Goal: Task Accomplishment & Management: Manage account settings

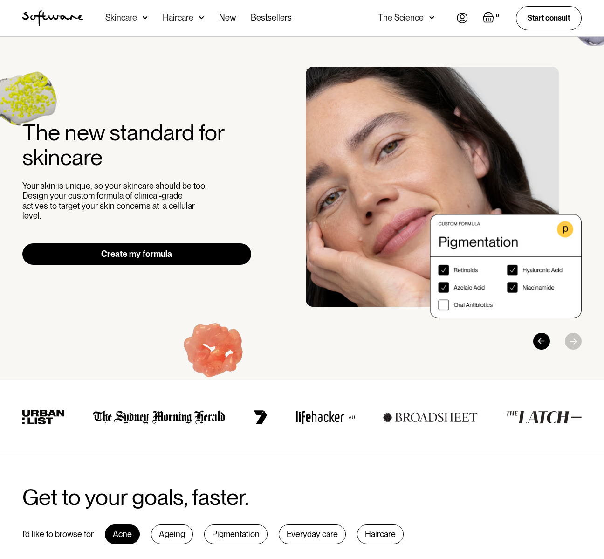
click at [490, 19] on img "Open empty cart" at bounding box center [488, 17] width 11 height 11
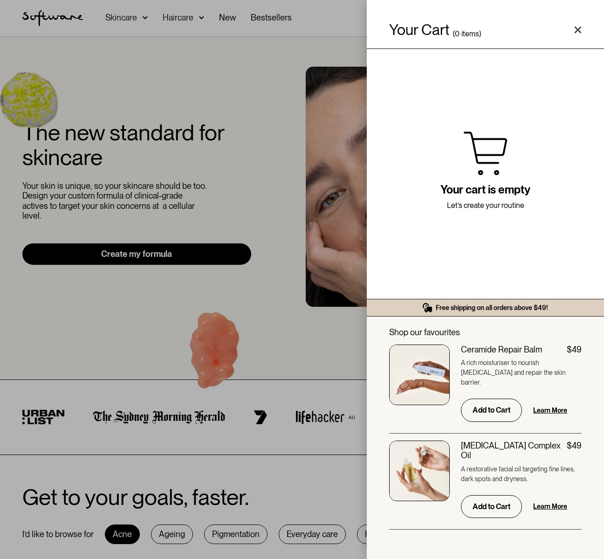
click at [292, 74] on div "Your Cart ( 0 items) Free shipping on all orders above $49! You might also be i…" at bounding box center [302, 279] width 604 height 559
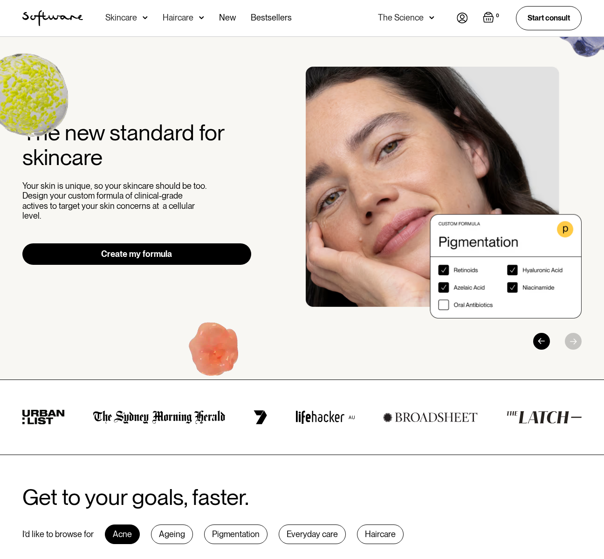
click at [455, 18] on nav "Acne Ageing Pigmentation Everyday care Hair Loss Learn Skincare Custom Formulas…" at bounding box center [270, 18] width 374 height 36
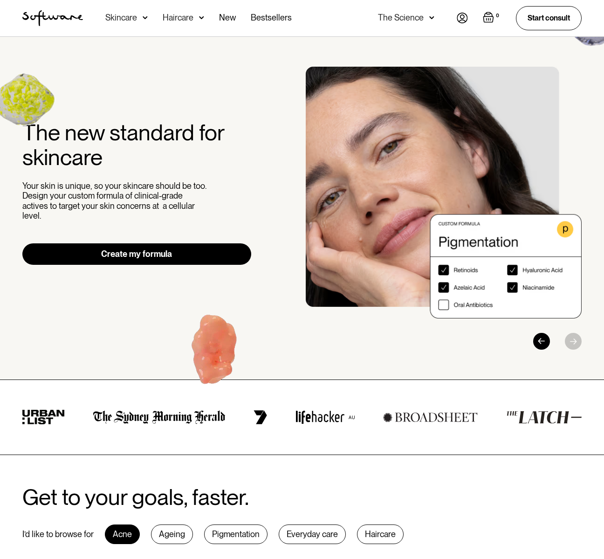
click at [463, 18] on img at bounding box center [462, 18] width 11 height 11
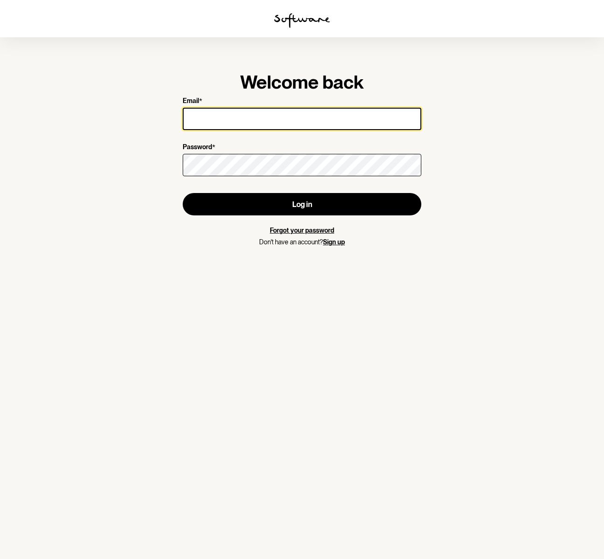
type input "[EMAIL_ADDRESS][DOMAIN_NAME]"
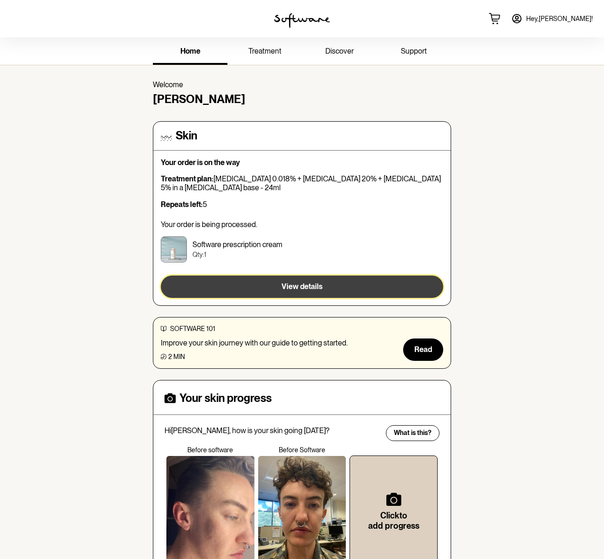
click at [278, 290] on button "View details" at bounding box center [302, 287] width 283 height 22
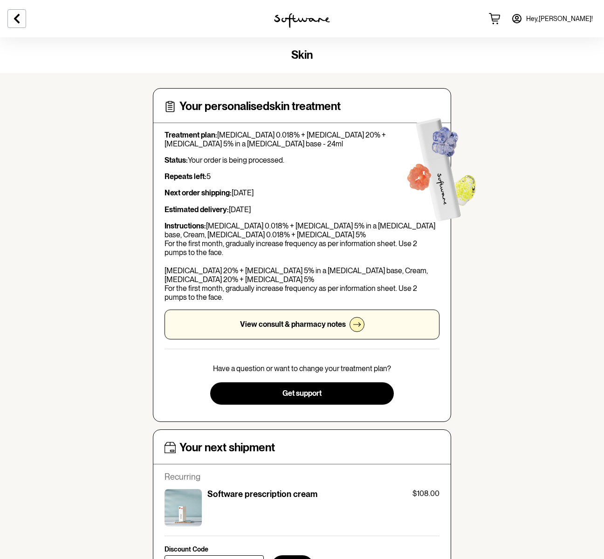
click at [280, 326] on p "View consult & pharmacy notes" at bounding box center [293, 324] width 106 height 9
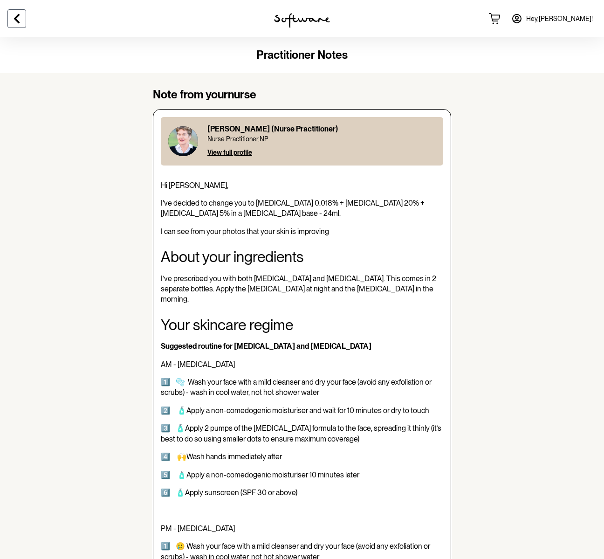
click at [21, 18] on icon at bounding box center [16, 18] width 11 height 11
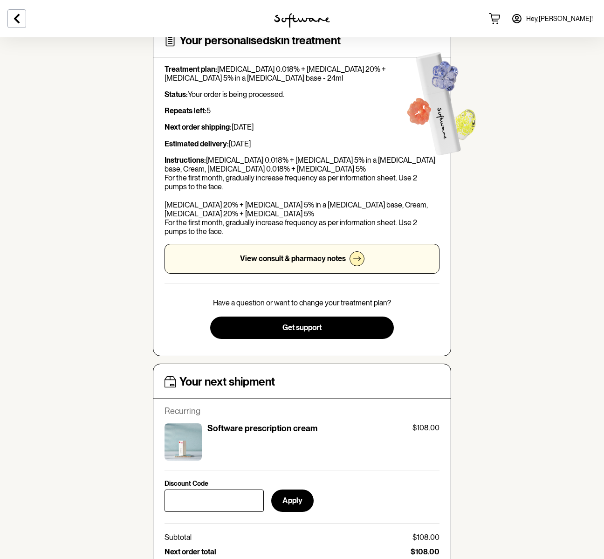
scroll to position [265, 0]
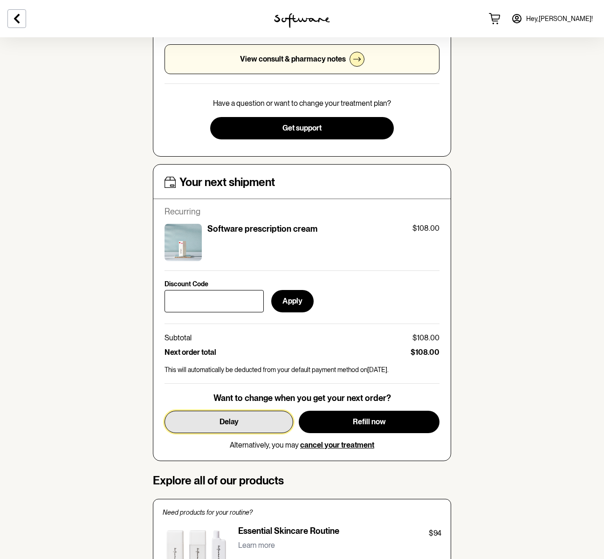
click at [257, 422] on button "Delay" at bounding box center [229, 422] width 129 height 22
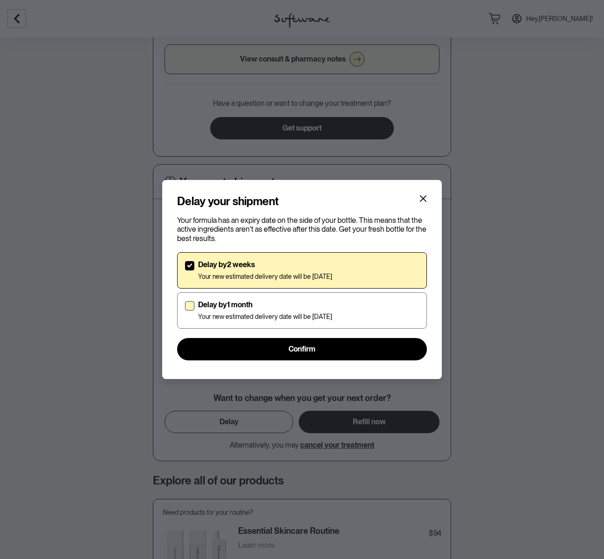
click at [246, 310] on div "Delay by 1 month Your new estimated delivery date will be [DATE]" at bounding box center [265, 310] width 134 height 21
click at [185, 310] on input "Delay by 1 month Your new estimated delivery date will be [DATE]" at bounding box center [185, 310] width 0 height 0
checkbox input "true"
checkbox input "false"
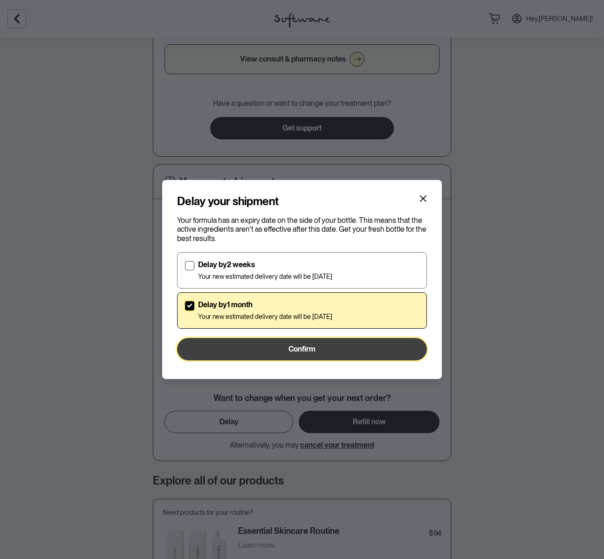
click at [259, 346] on button "Confirm" at bounding box center [302, 349] width 250 height 22
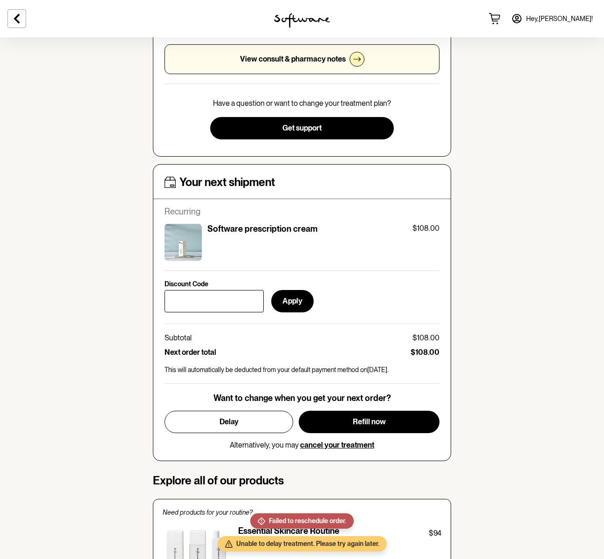
click at [493, 347] on section "skin Your personalised skin treatment Treatment plan: [MEDICAL_DATA] 0.018% + […" at bounding box center [302, 437] width 604 height 1331
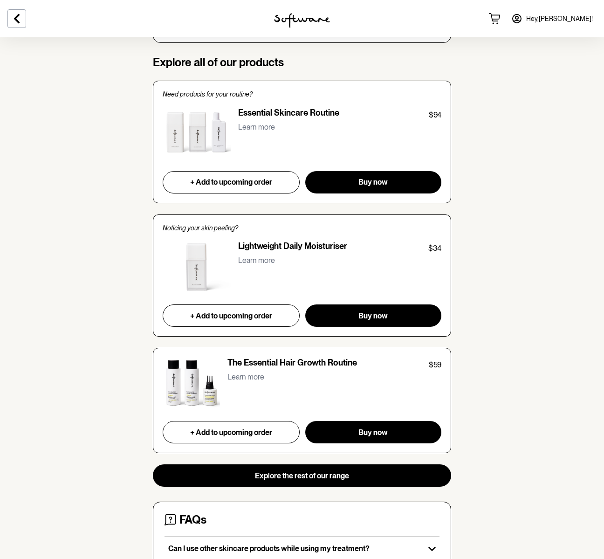
scroll to position [797, 0]
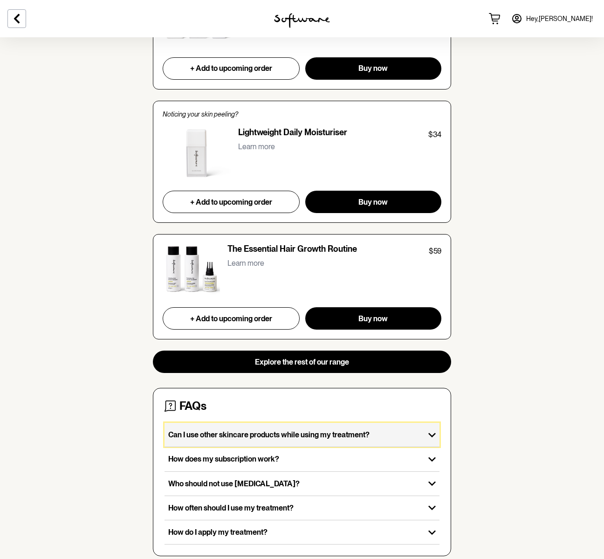
click at [345, 441] on div "Can I use other skincare products while using my treatment?" at bounding box center [295, 435] width 260 height 24
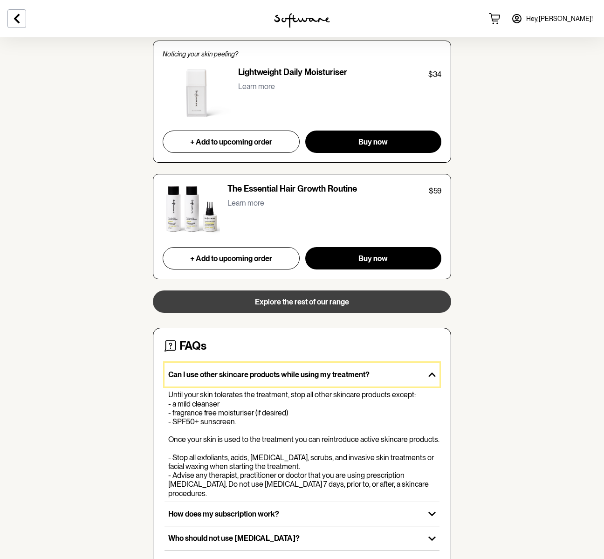
scroll to position [931, 0]
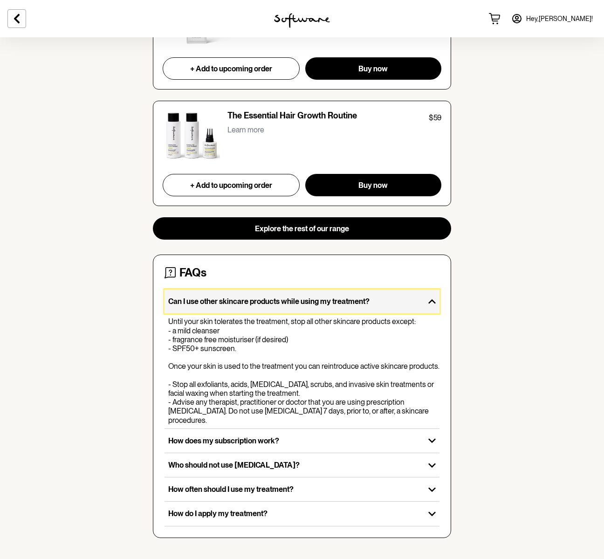
click at [240, 303] on p "Can I use other skincare products while using my treatment?" at bounding box center [294, 301] width 253 height 9
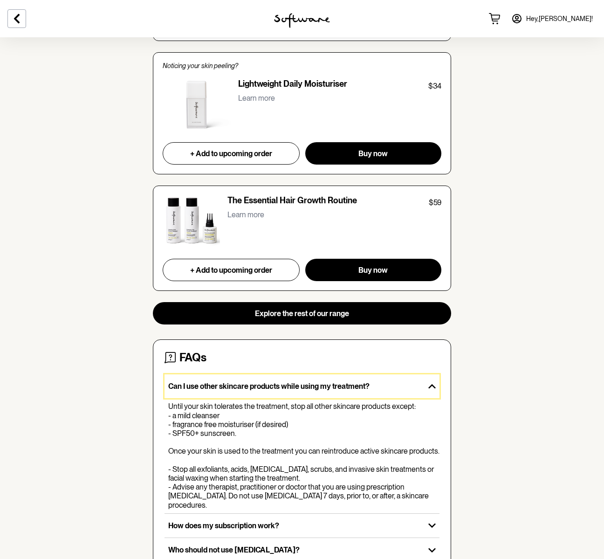
scroll to position [825, 0]
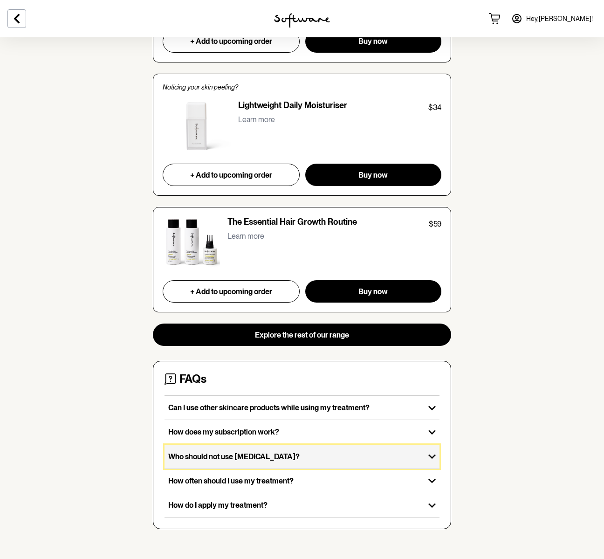
click at [237, 454] on p "Who should not use [MEDICAL_DATA]?" at bounding box center [294, 456] width 253 height 9
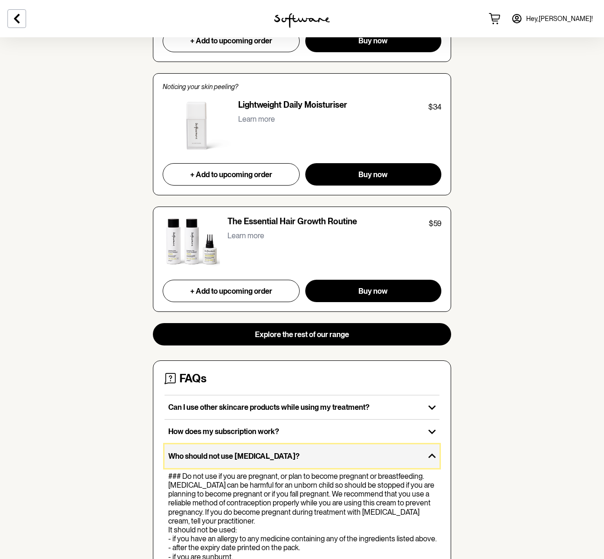
click at [237, 454] on p "Who should not use [MEDICAL_DATA]?" at bounding box center [294, 456] width 253 height 9
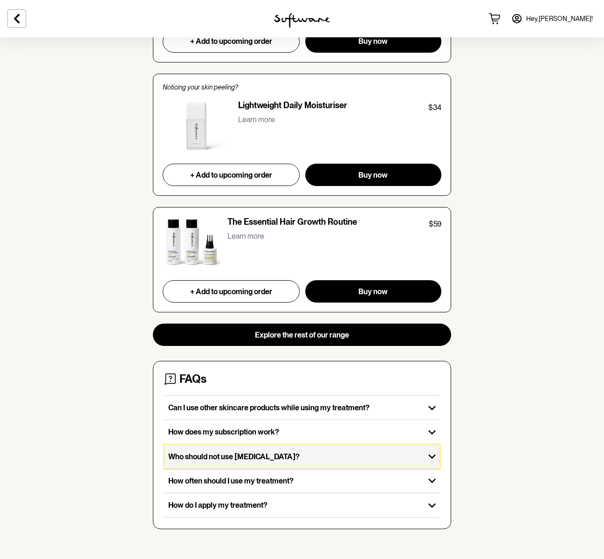
click at [246, 461] on div "Who should not use [MEDICAL_DATA]?" at bounding box center [295, 457] width 260 height 24
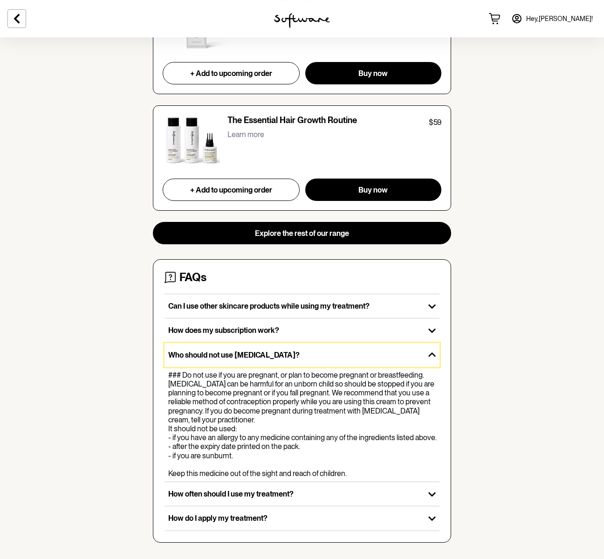
scroll to position [958, 0]
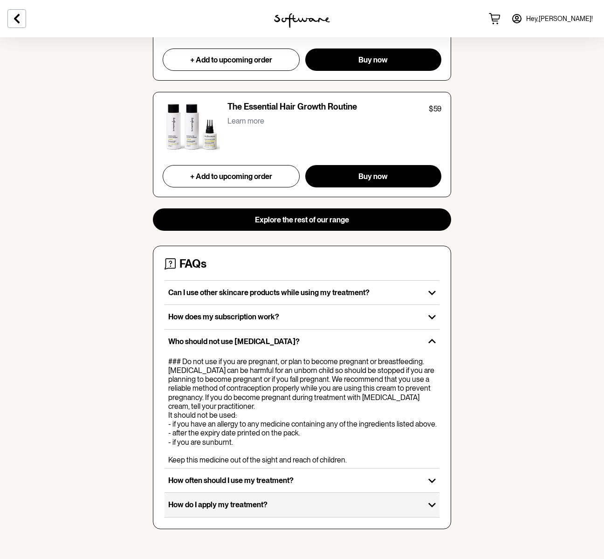
click at [336, 518] on div "FAQs Can I use other skincare products while using my treatment? Until your ski…" at bounding box center [302, 387] width 298 height 283
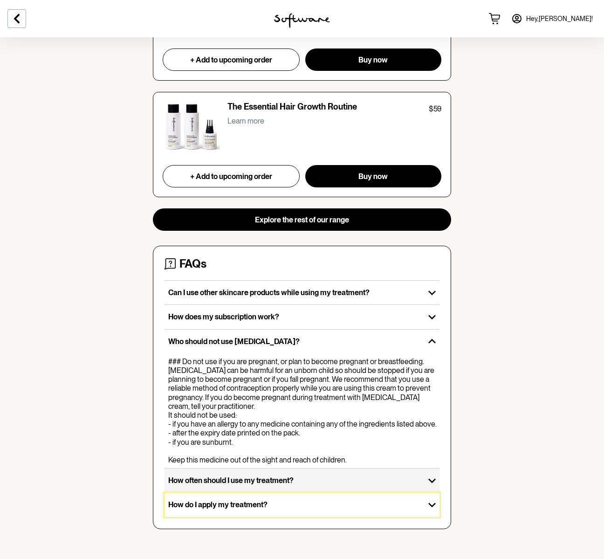
drag, startPoint x: 336, startPoint y: 509, endPoint x: 340, endPoint y: 490, distance: 20.1
click at [336, 509] on p "How do I apply my treatment?" at bounding box center [294, 504] width 253 height 9
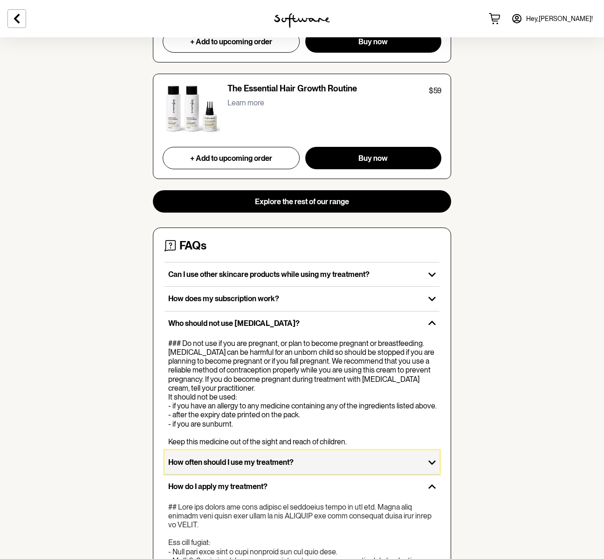
click at [342, 474] on div "How often should I use my treatment?" at bounding box center [295, 462] width 260 height 24
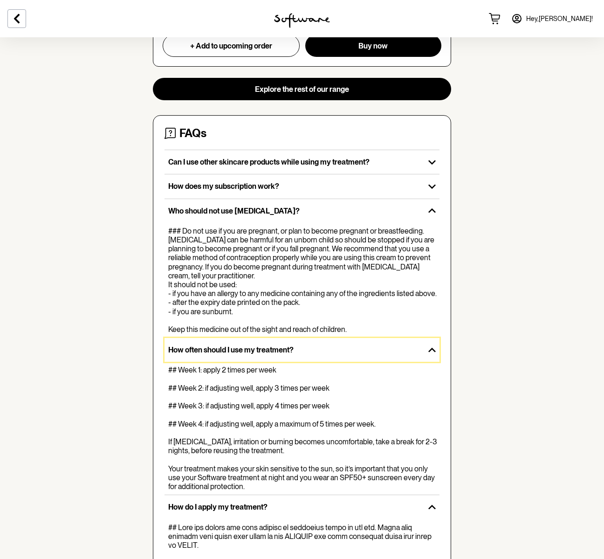
scroll to position [1072, 0]
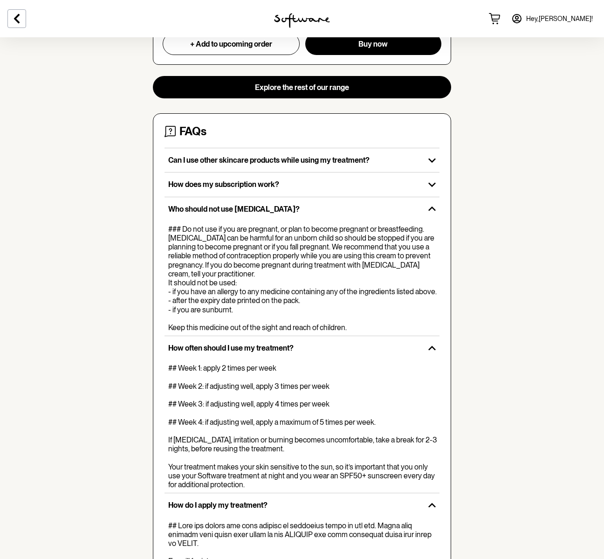
click at [343, 486] on div "## Week 1: apply 2 times per week ## Week 2: if adjusting well, apply 3 times p…" at bounding box center [303, 426] width 271 height 125
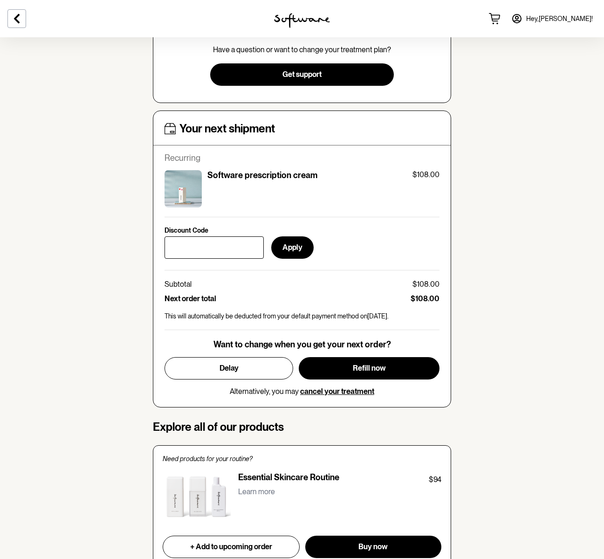
scroll to position [0, 0]
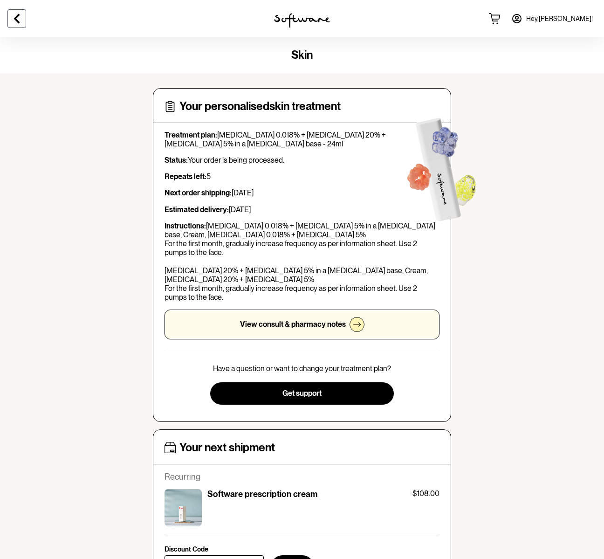
click at [21, 18] on icon at bounding box center [16, 18] width 11 height 11
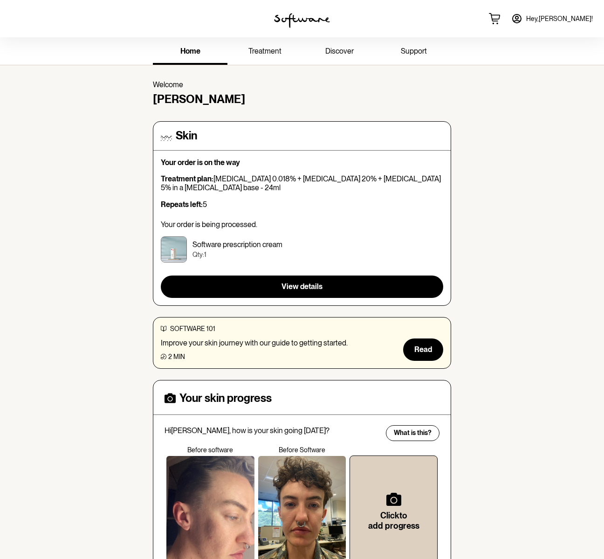
click at [203, 166] on p "Your order is on the way" at bounding box center [302, 162] width 283 height 9
click at [275, 39] on div "home treatment discover support" at bounding box center [301, 51] width 313 height 28
click at [272, 48] on span "treatment" at bounding box center [265, 51] width 33 height 9
